Goal: Transaction & Acquisition: Purchase product/service

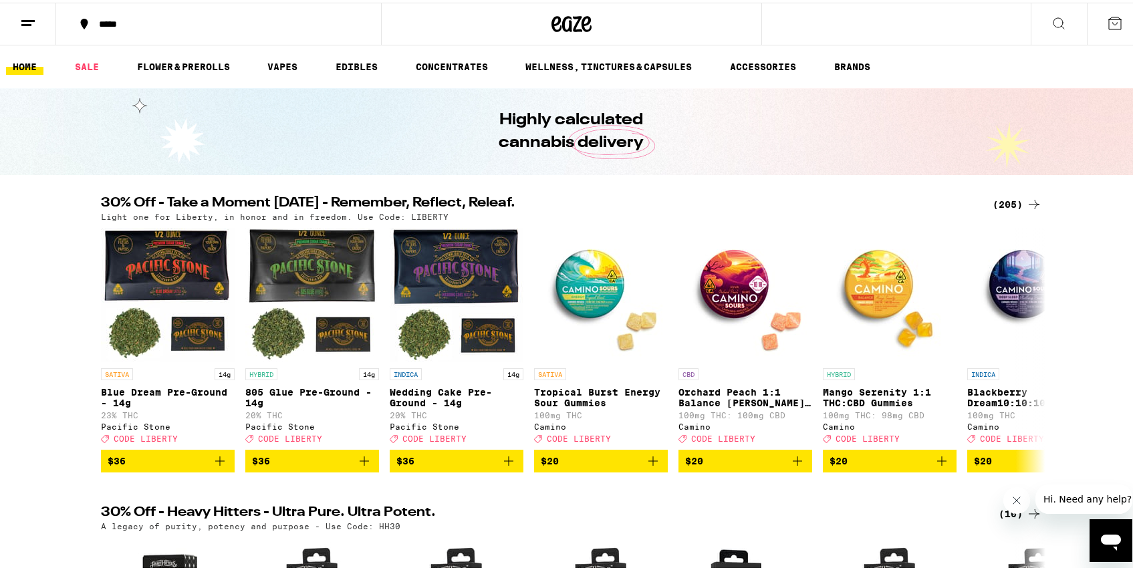
click at [131, 18] on div "*****" at bounding box center [225, 21] width 266 height 9
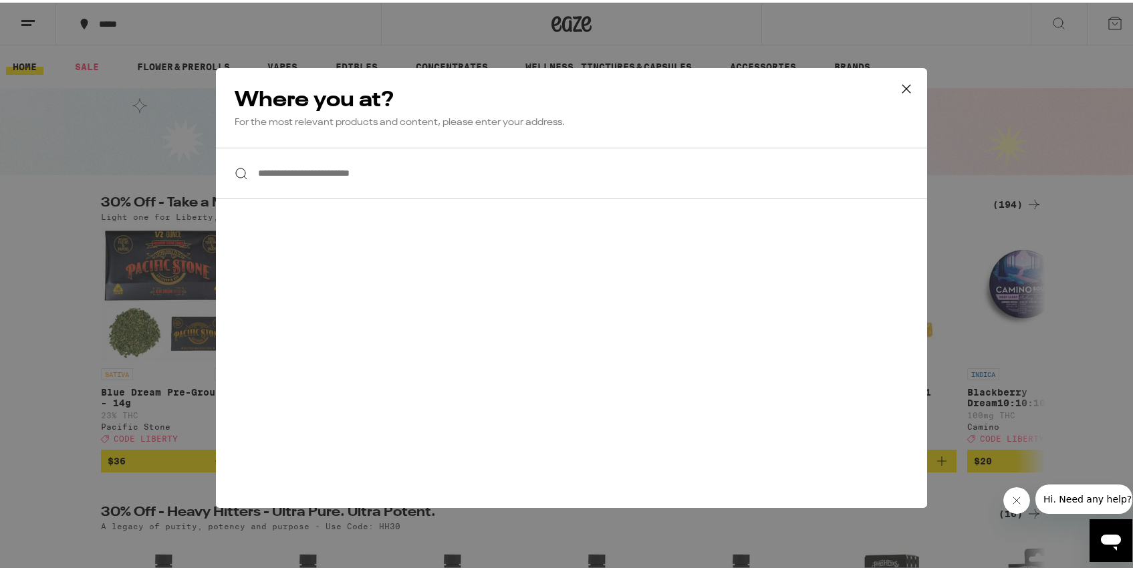
click at [371, 178] on input "**********" at bounding box center [571, 170] width 711 height 51
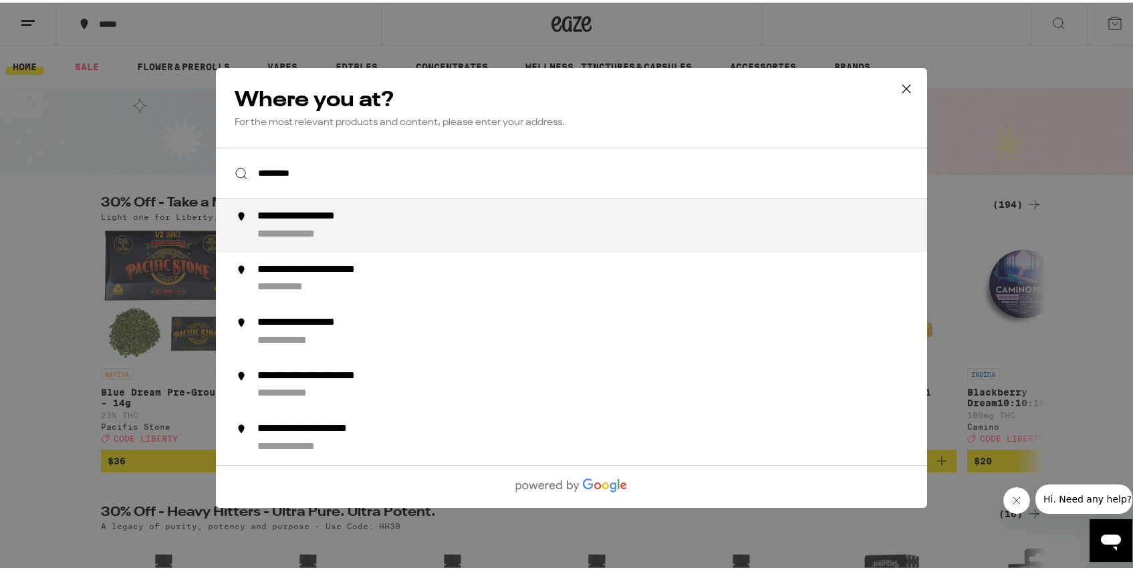
click at [351, 214] on div "**********" at bounding box center [322, 214] width 131 height 14
type input "**********"
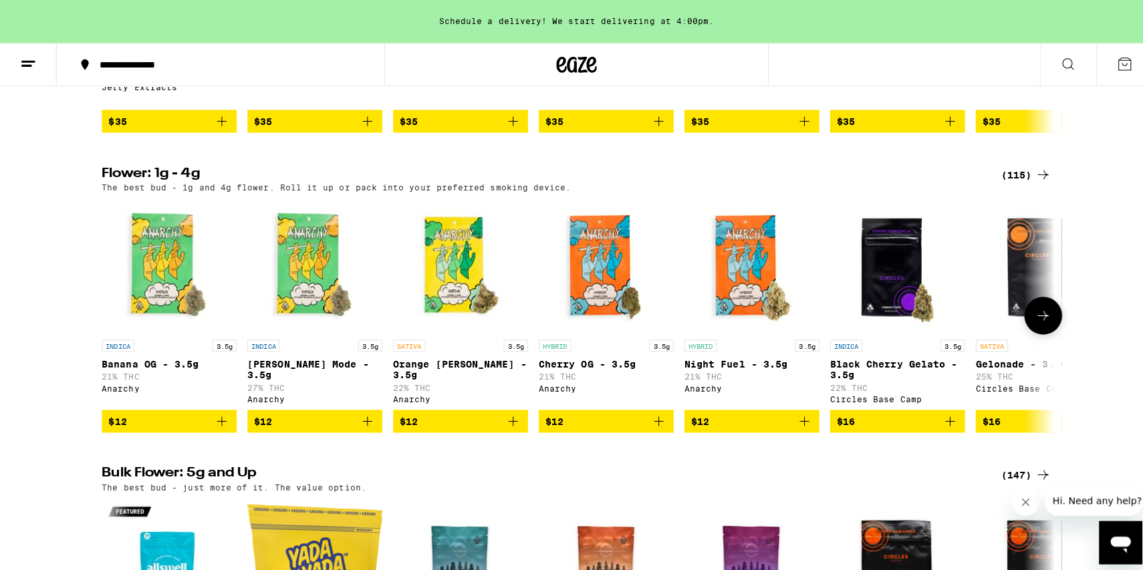
scroll to position [1285, 0]
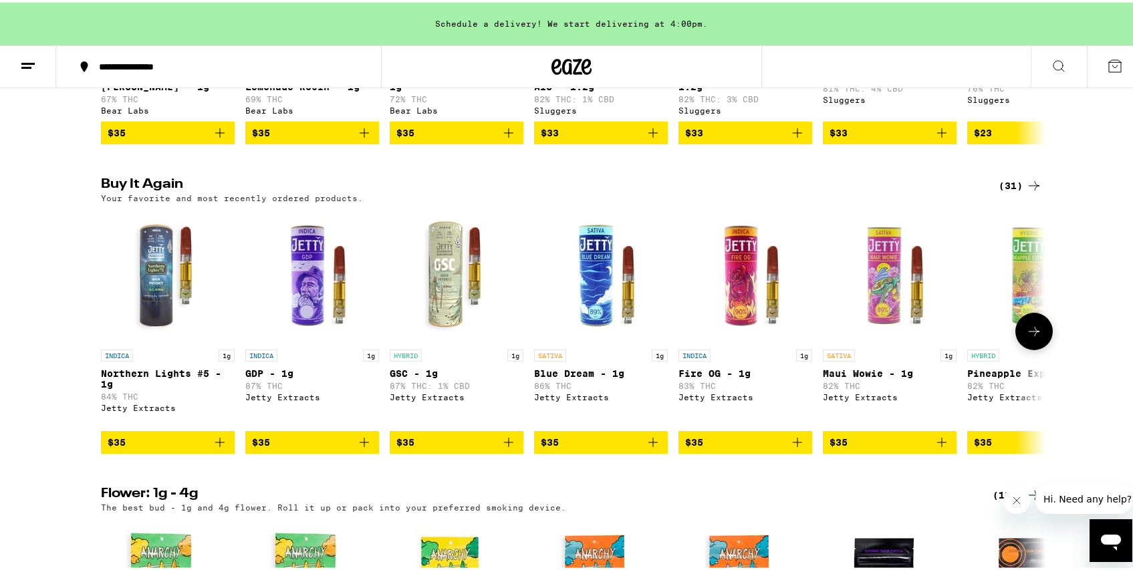
click at [647, 448] on icon "Add to bag" at bounding box center [653, 440] width 16 height 16
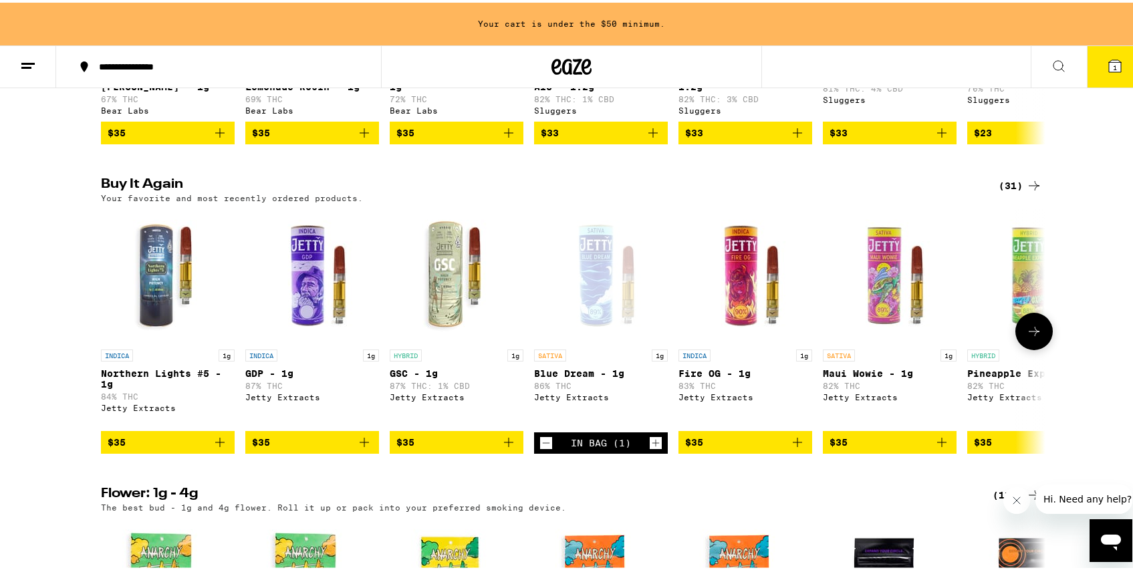
click at [504, 448] on icon "Add to bag" at bounding box center [509, 440] width 16 height 16
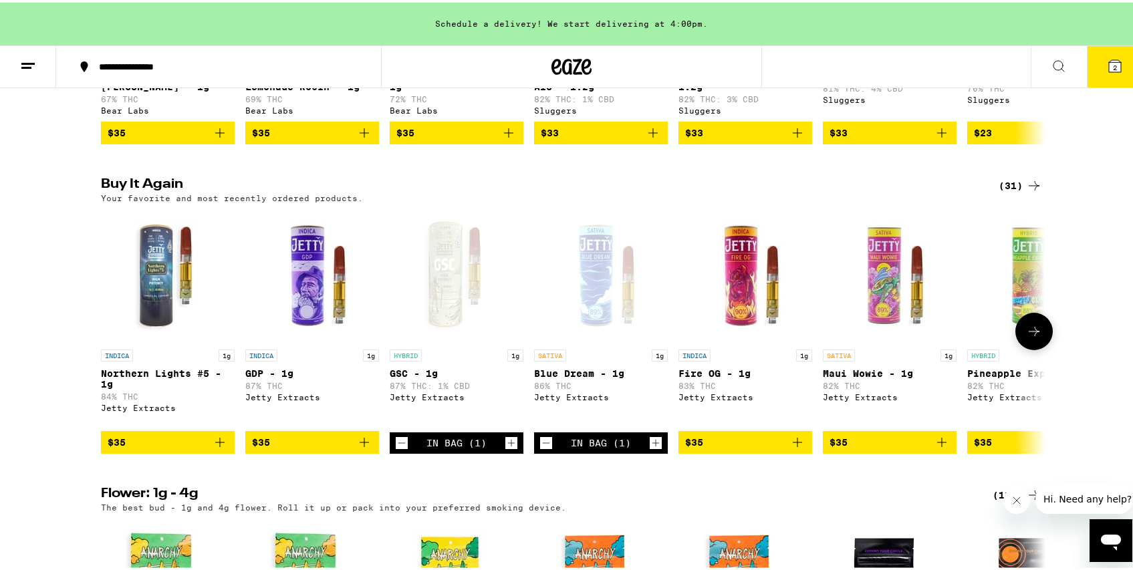
click at [791, 448] on icon "Add to bag" at bounding box center [797, 440] width 16 height 16
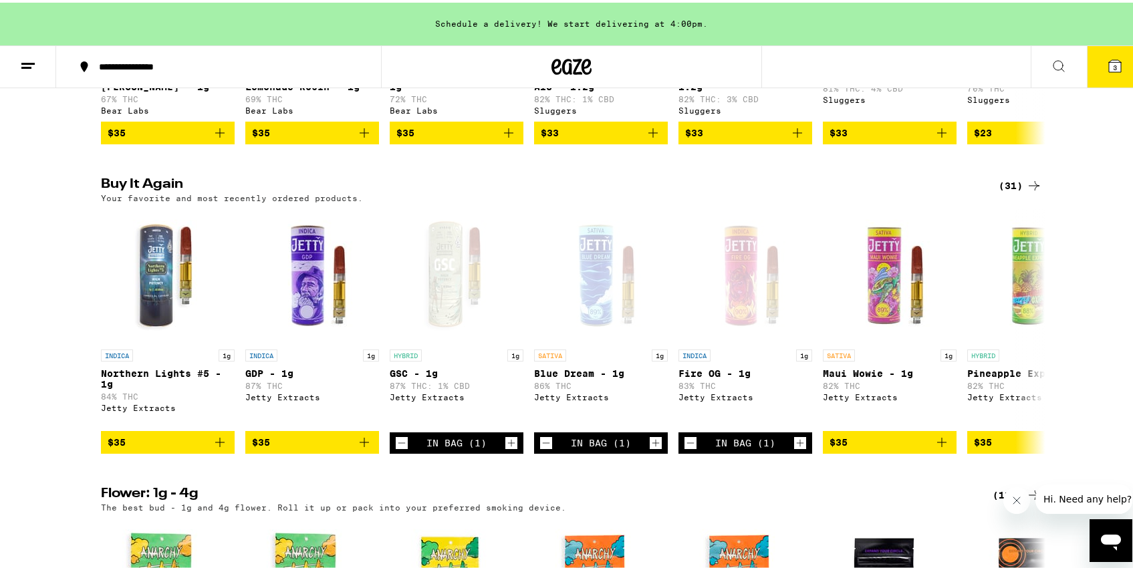
click at [1096, 57] on button "3" at bounding box center [1115, 63] width 56 height 41
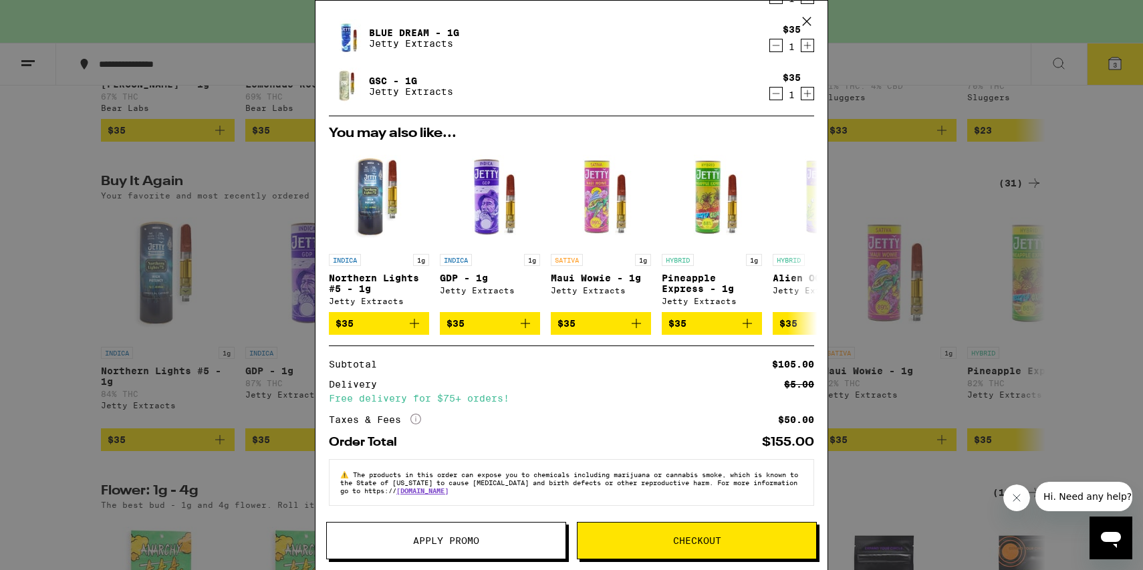
scroll to position [127, 0]
click at [653, 541] on span "Checkout" at bounding box center [696, 540] width 239 height 9
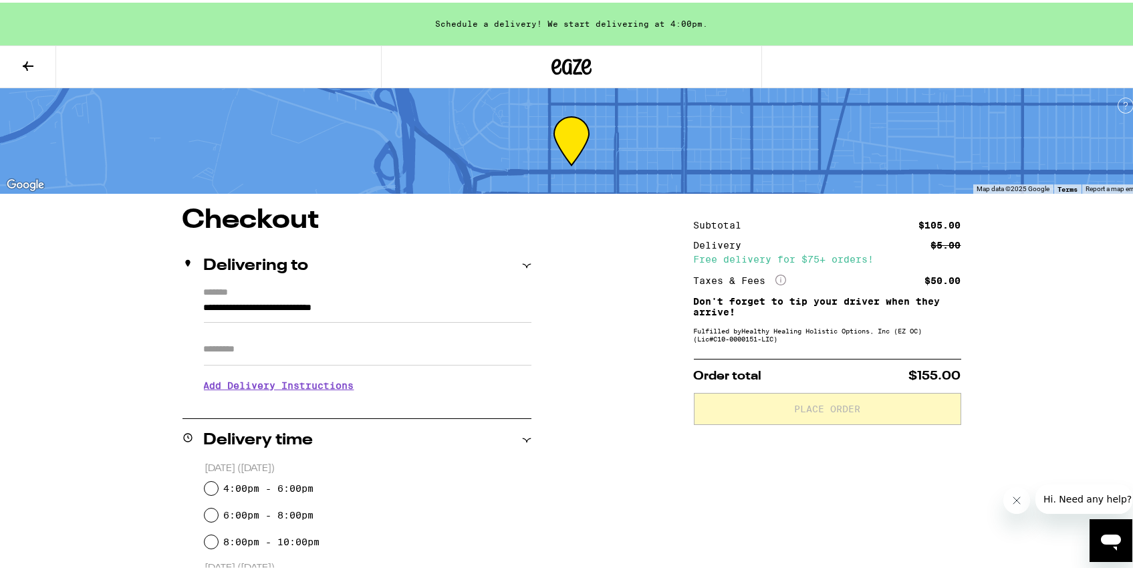
click at [262, 358] on input "Apt/Suite" at bounding box center [368, 347] width 328 height 32
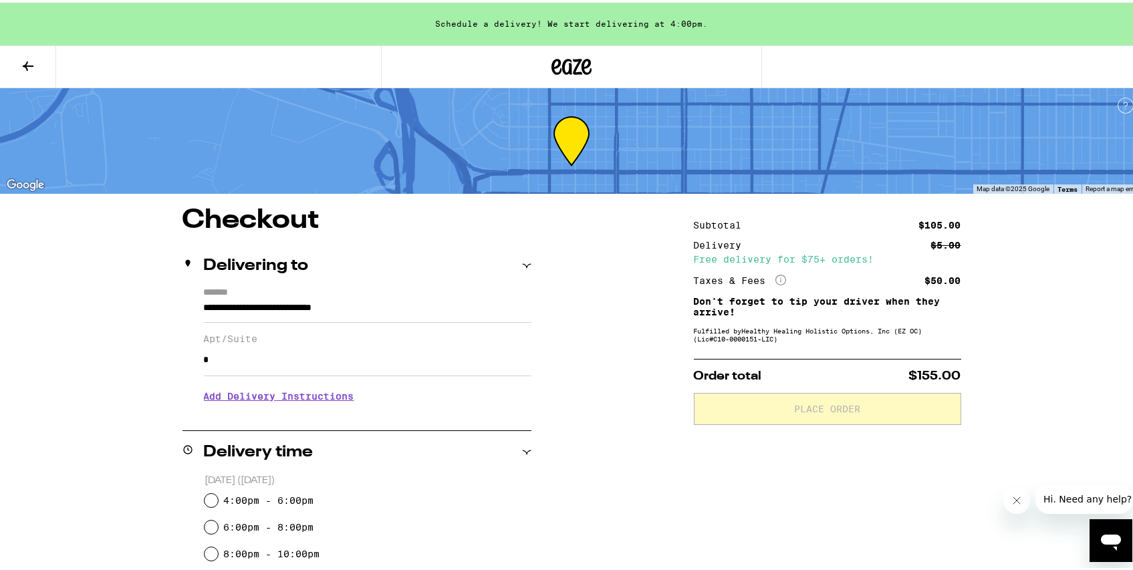
type input "*"
click at [233, 479] on p "Today (September 11)" at bounding box center [368, 478] width 327 height 13
click at [229, 497] on label "4:00pm - 6:00pm" at bounding box center [268, 498] width 90 height 11
click at [218, 497] on input "4:00pm - 6:00pm" at bounding box center [211, 497] width 13 height 13
radio input "true"
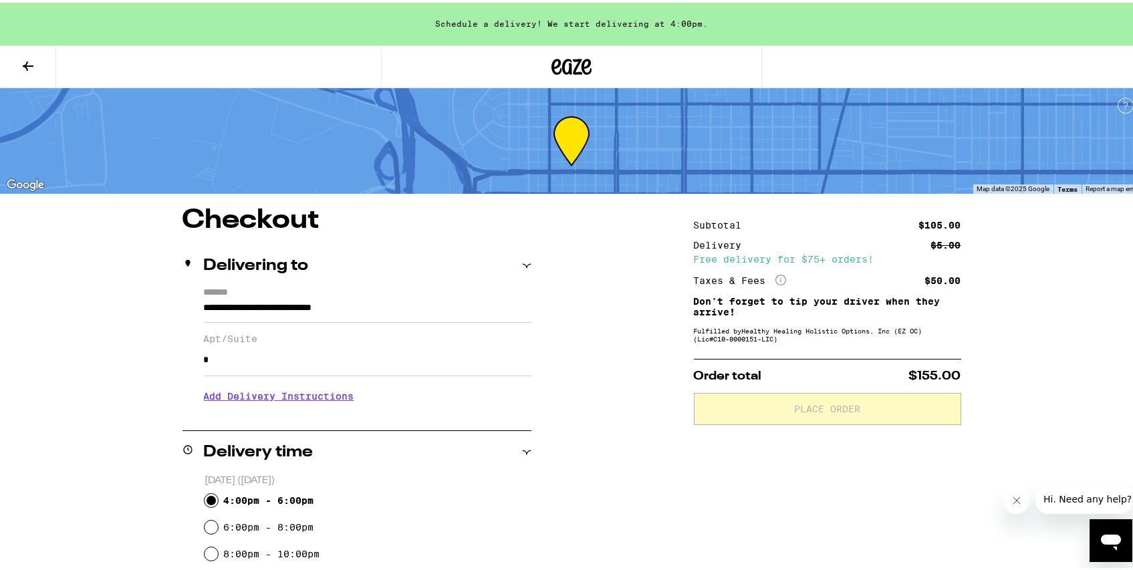
click at [257, 402] on h3 "Add Delivery Instructions" at bounding box center [368, 393] width 328 height 31
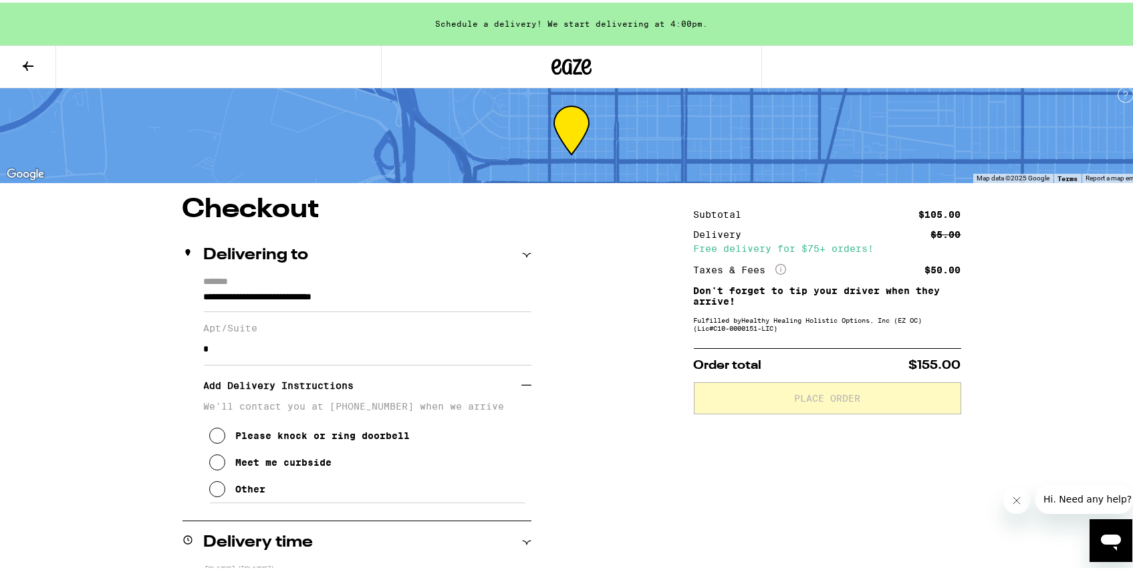
scroll to position [14, 0]
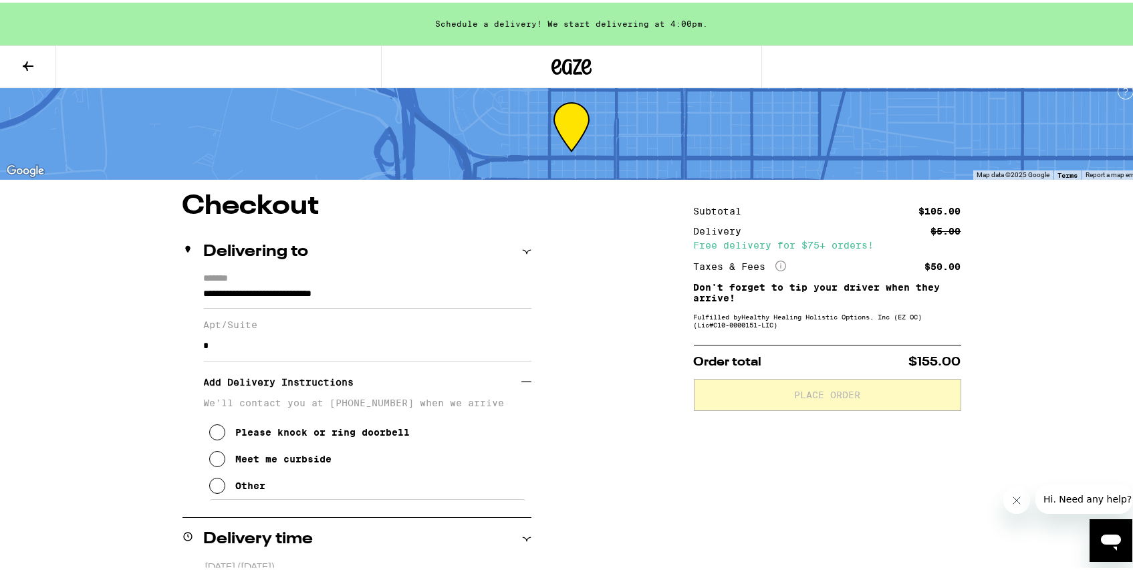
click at [240, 489] on div "Other" at bounding box center [251, 483] width 30 height 11
click at [277, 519] on textarea "Enter any other delivery instructions you want driver to know" at bounding box center [368, 528] width 318 height 63
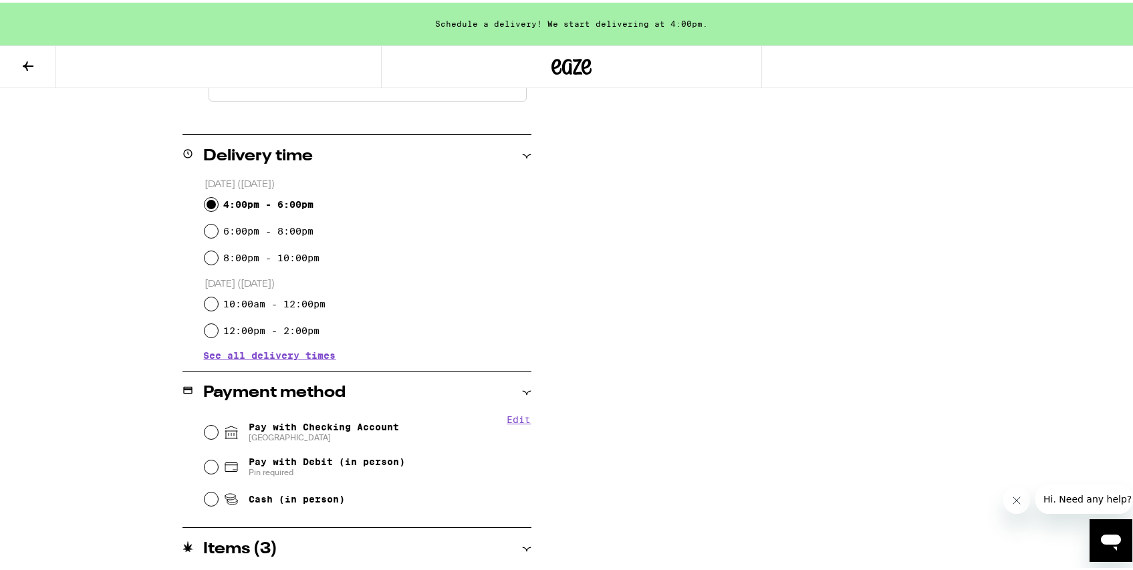
scroll to position [475, 0]
type textarea "Door Code 9487 Ultra"
click at [266, 463] on span "Pay with Debit (in person)" at bounding box center [327, 458] width 156 height 11
click at [218, 463] on input "Pay with Debit (in person) Pin required" at bounding box center [211, 463] width 13 height 13
radio input "true"
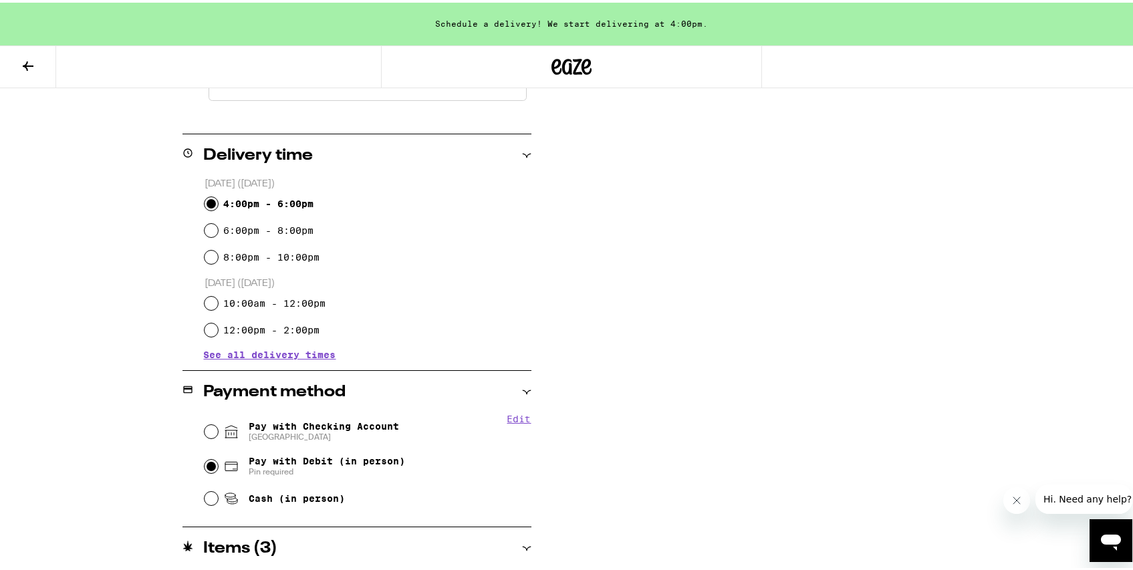
scroll to position [618, 0]
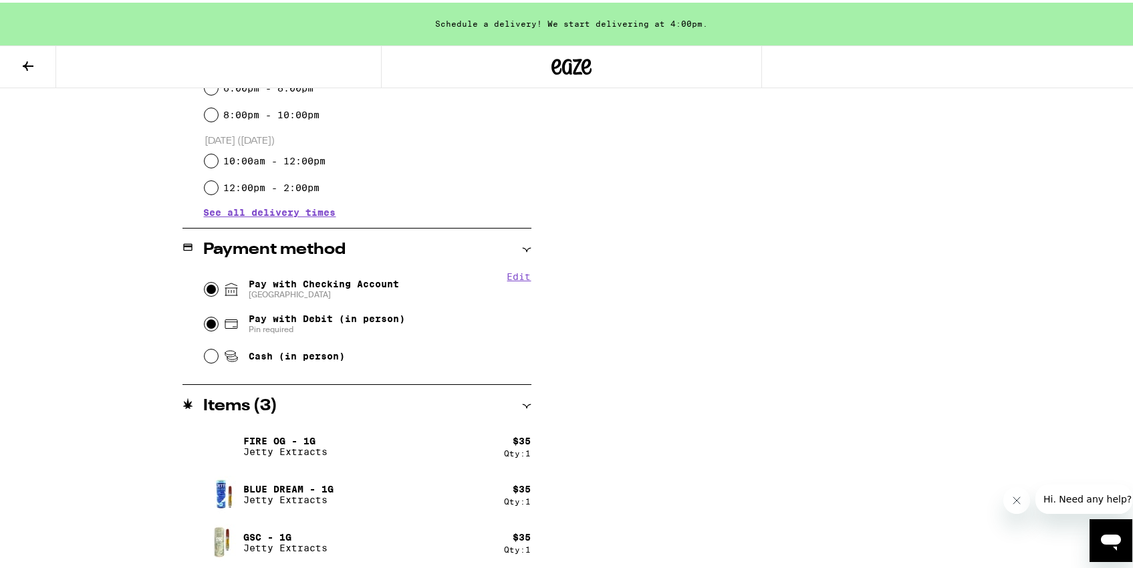
click at [207, 289] on input "Pay with Checking Account CHASE COLLEGE" at bounding box center [211, 286] width 13 height 13
radio input "true"
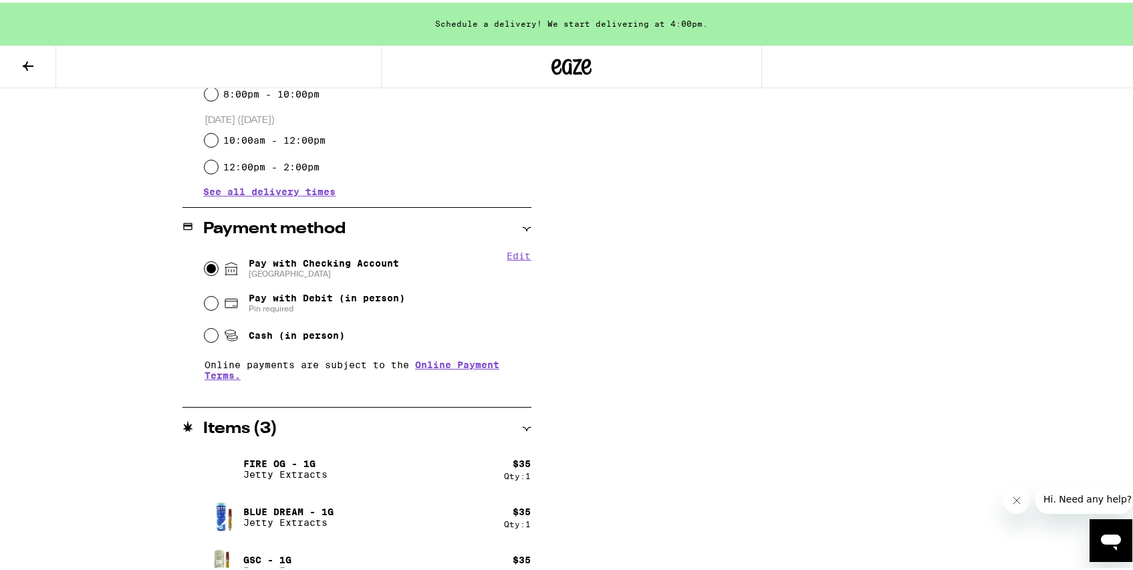
scroll to position [661, 0]
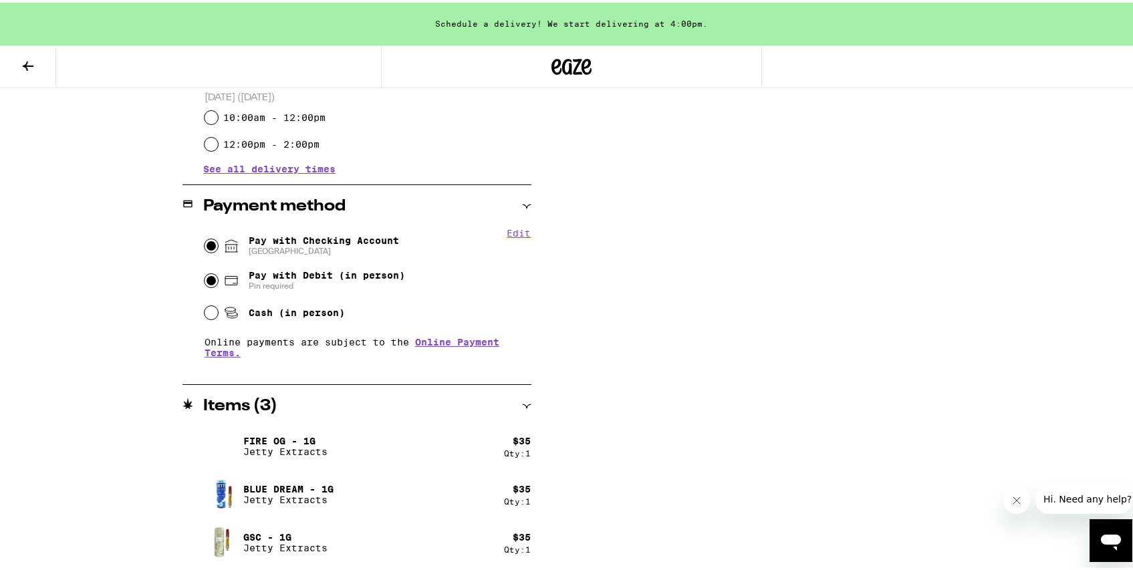
click at [207, 283] on input "Pay with Debit (in person) Pin required" at bounding box center [211, 277] width 13 height 13
radio input "true"
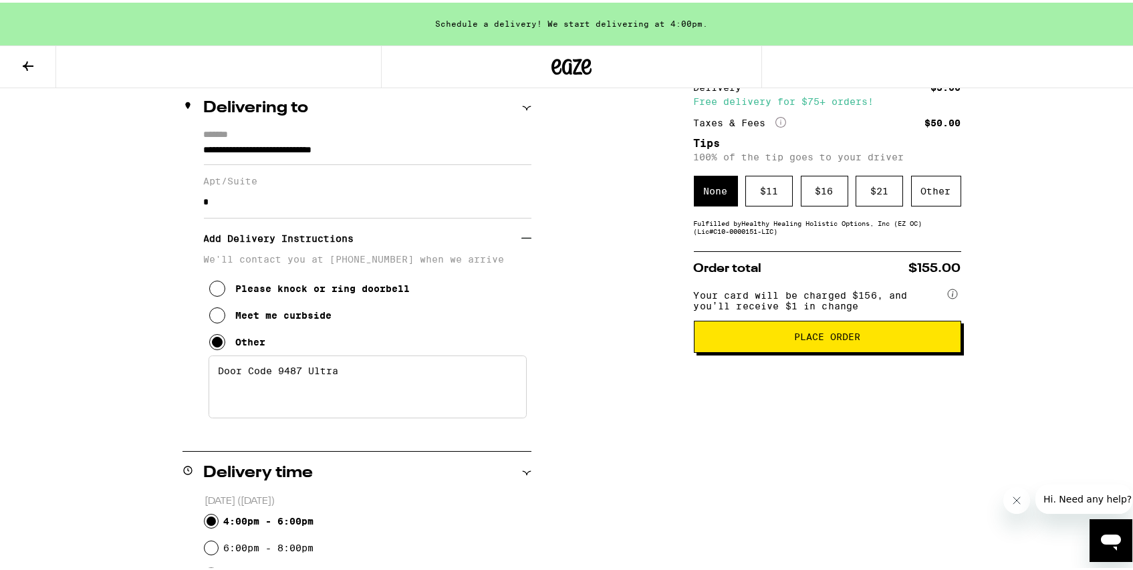
scroll to position [157, 0]
click at [944, 201] on div "Other" at bounding box center [936, 189] width 50 height 31
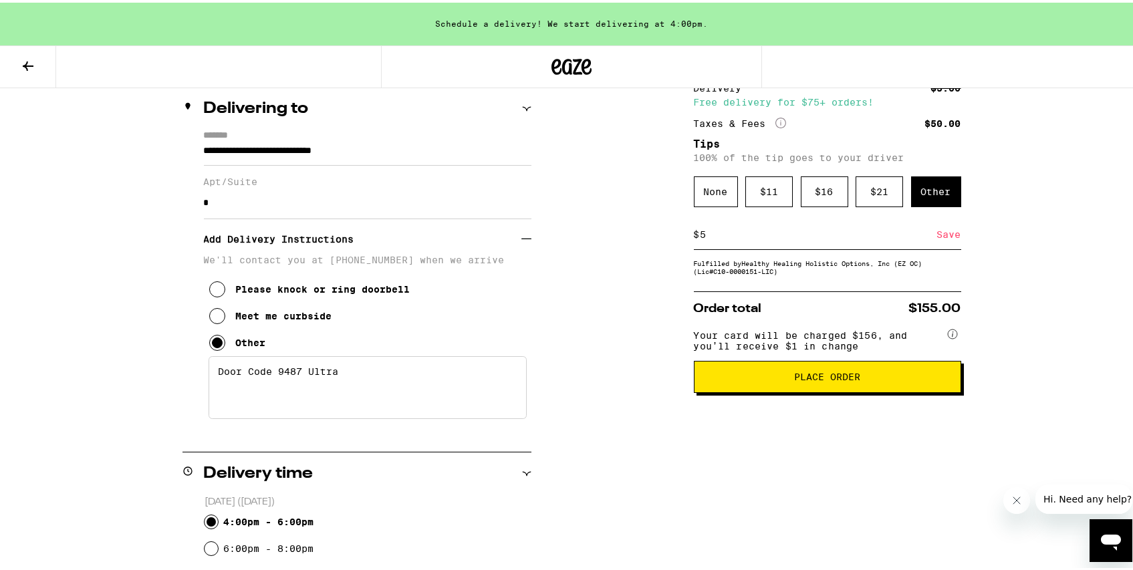
type input "5"
click at [937, 238] on div "Save" at bounding box center [949, 231] width 24 height 29
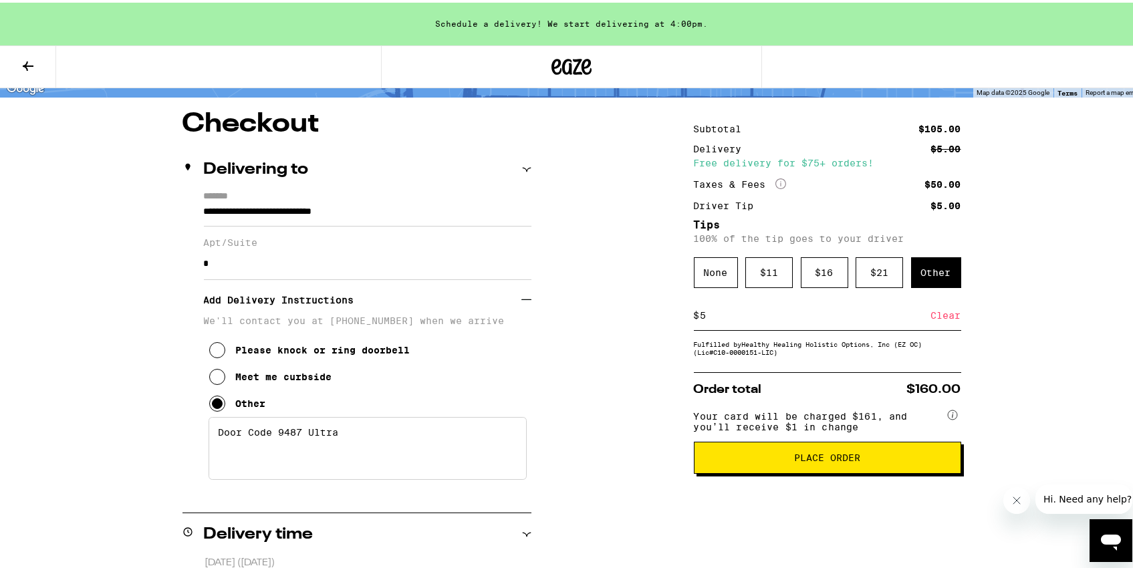
scroll to position [106, 0]
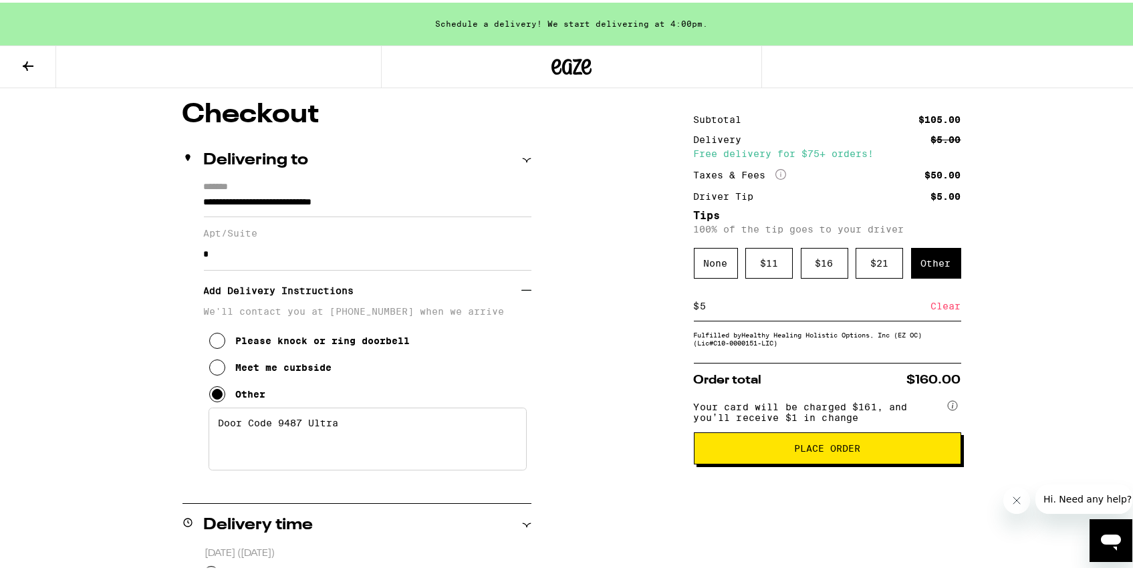
click at [731, 462] on button "Place Order" at bounding box center [827, 446] width 267 height 32
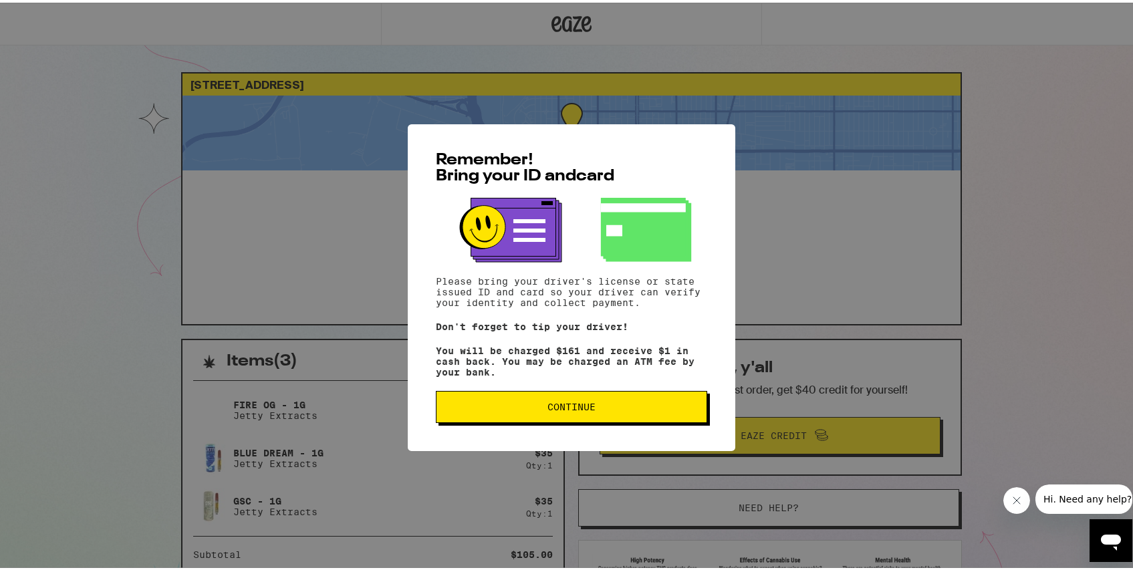
click at [553, 409] on span "Continue" at bounding box center [571, 404] width 48 height 9
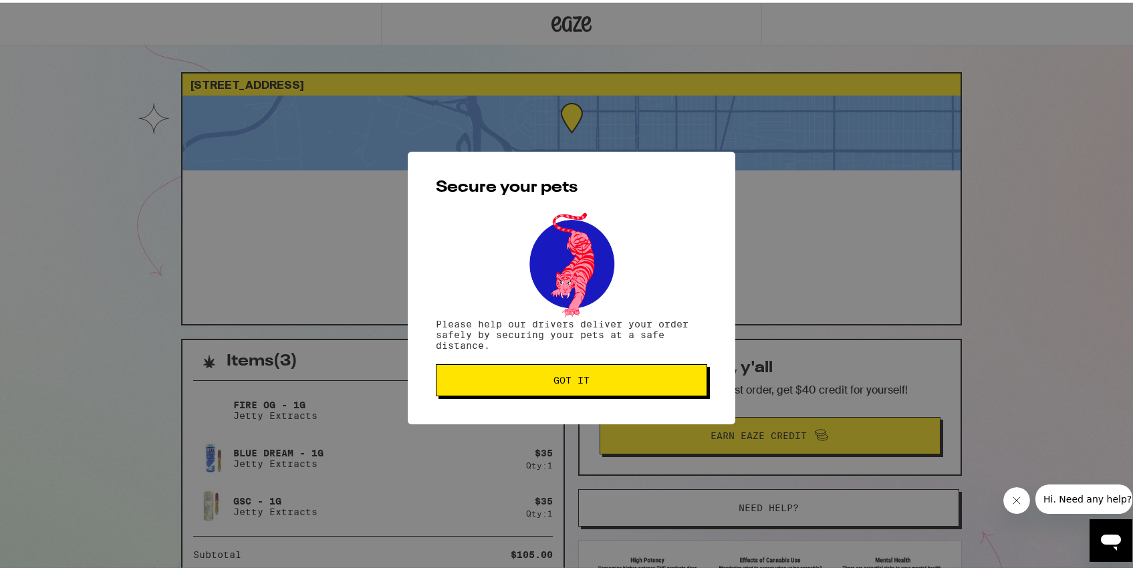
click at [496, 368] on button "Got it" at bounding box center [571, 378] width 271 height 32
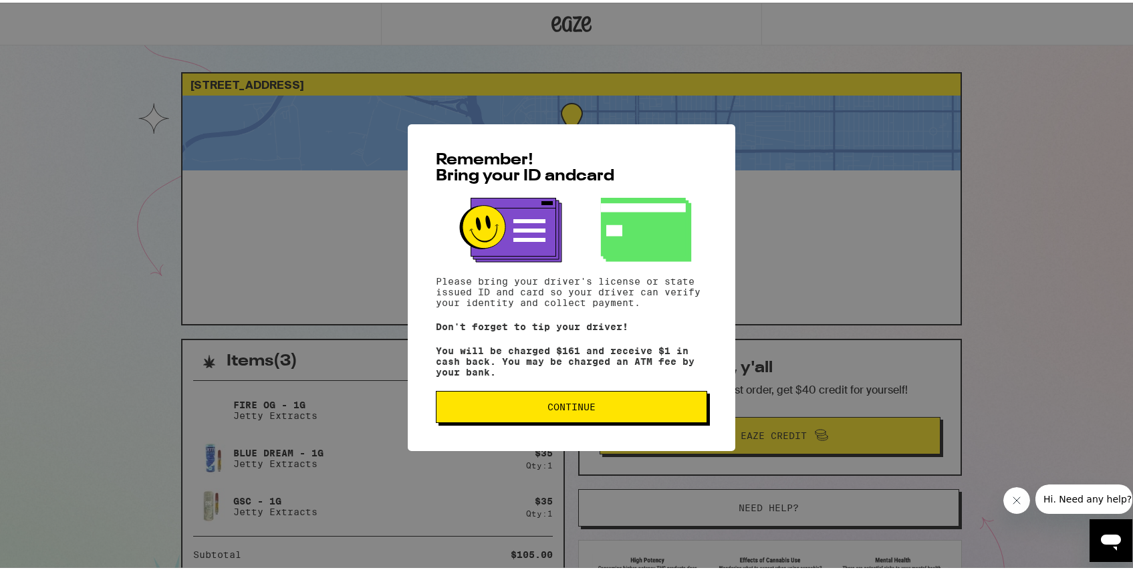
click at [607, 402] on button "Continue" at bounding box center [571, 404] width 271 height 32
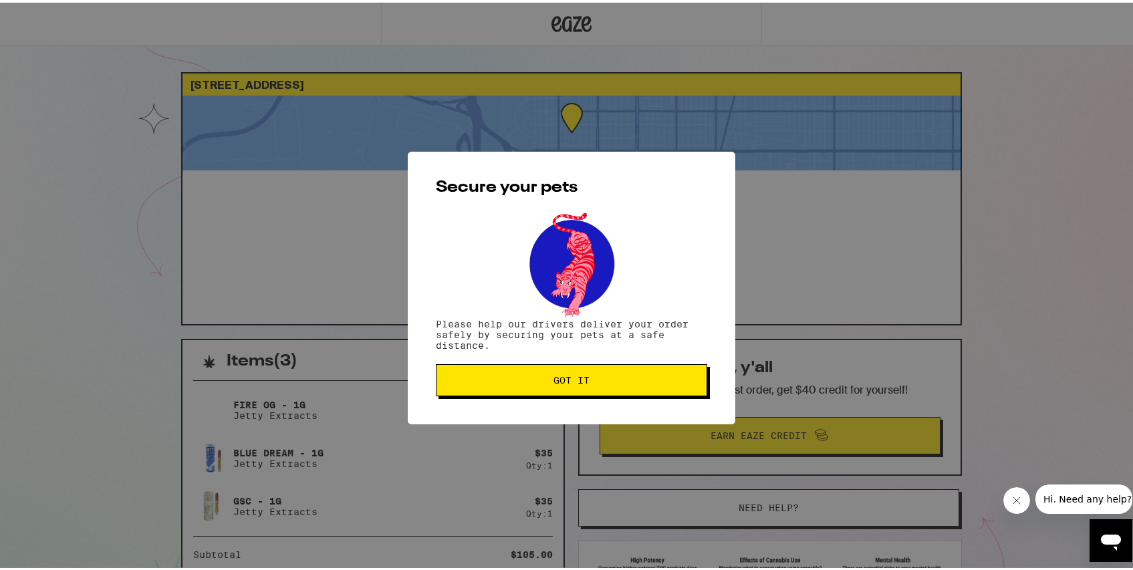
click at [529, 374] on button "Got it" at bounding box center [571, 378] width 271 height 32
